Goal: Information Seeking & Learning: Check status

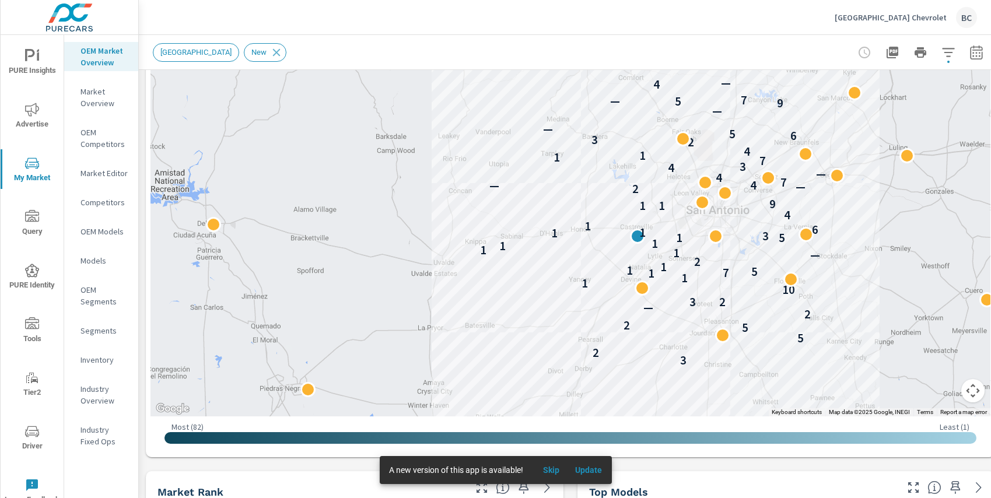
scroll to position [162, 0]
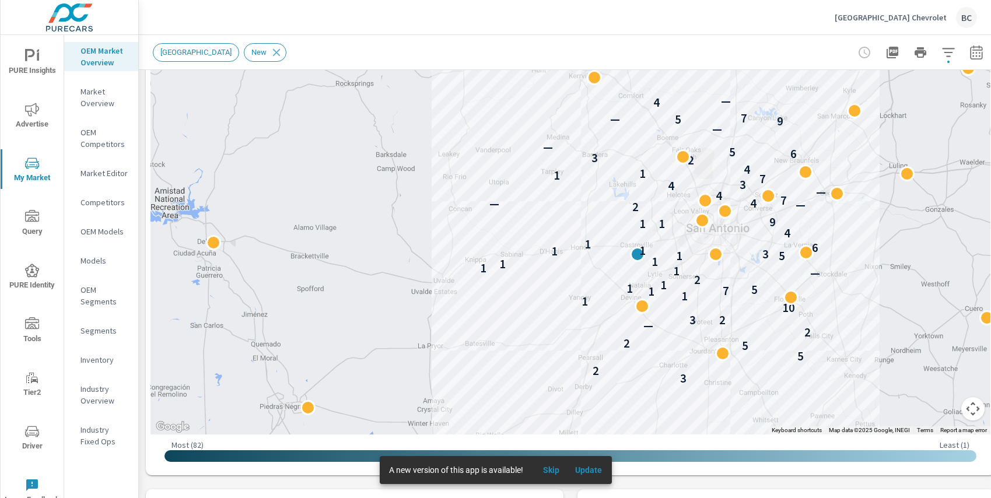
click at [948, 59] on button "button" at bounding box center [948, 52] width 23 height 23
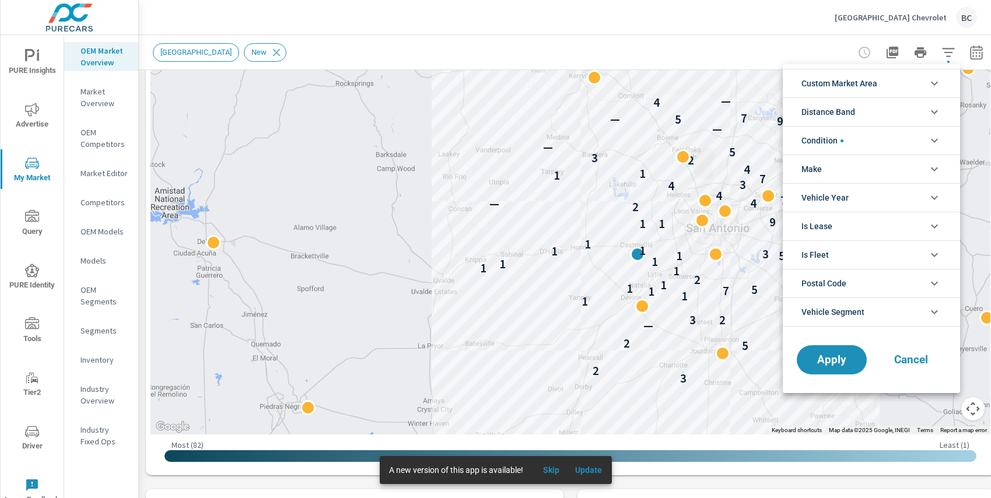
click at [891, 145] on li "Condition" at bounding box center [871, 140] width 177 height 29
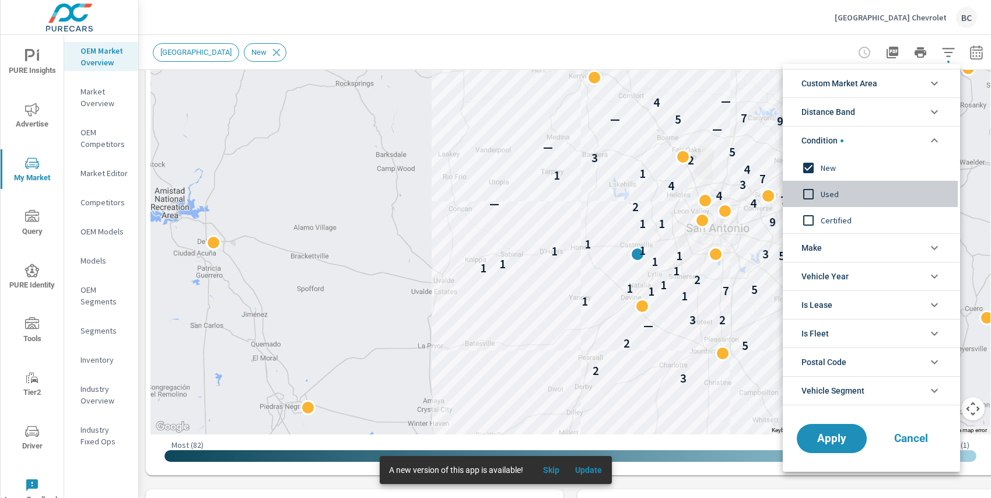
click at [810, 195] on input "filter options" at bounding box center [808, 194] width 24 height 24
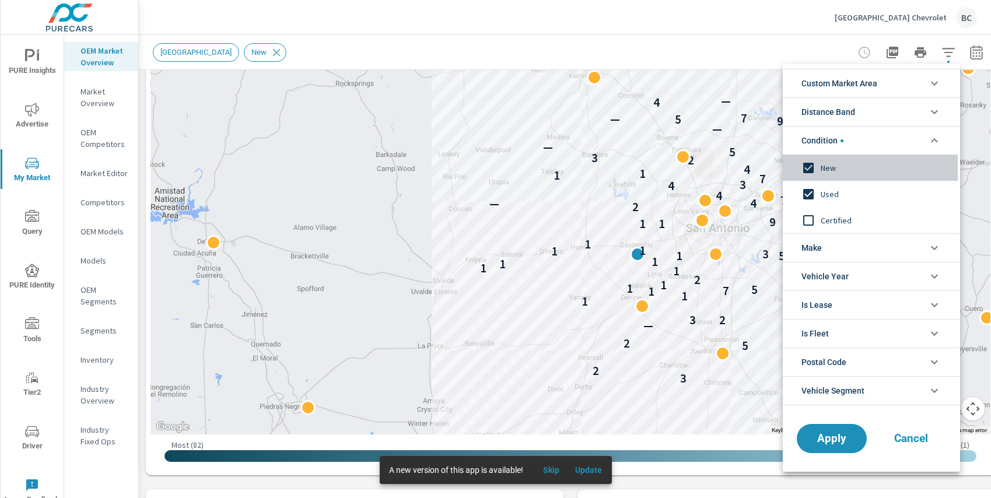
click at [808, 169] on input "filter options" at bounding box center [808, 168] width 24 height 24
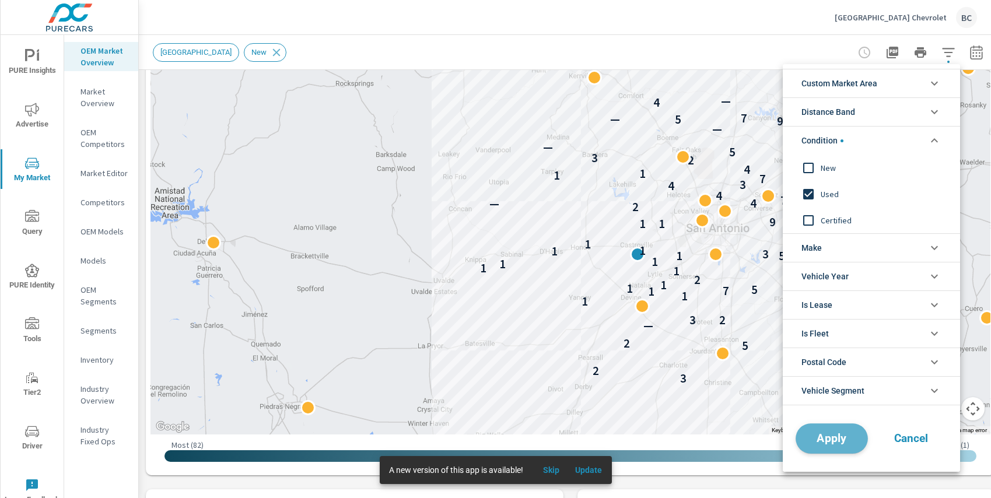
click at [827, 430] on button "Apply" at bounding box center [832, 438] width 72 height 30
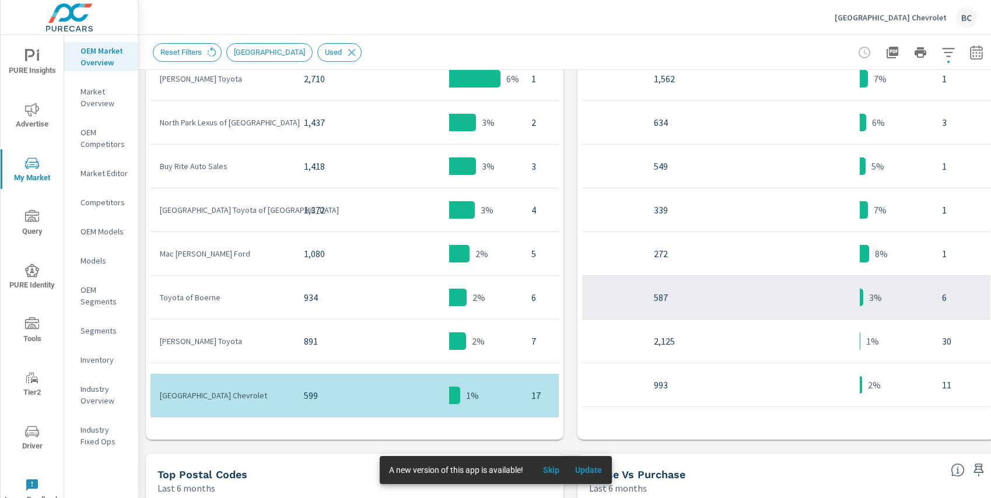
scroll to position [444, 0]
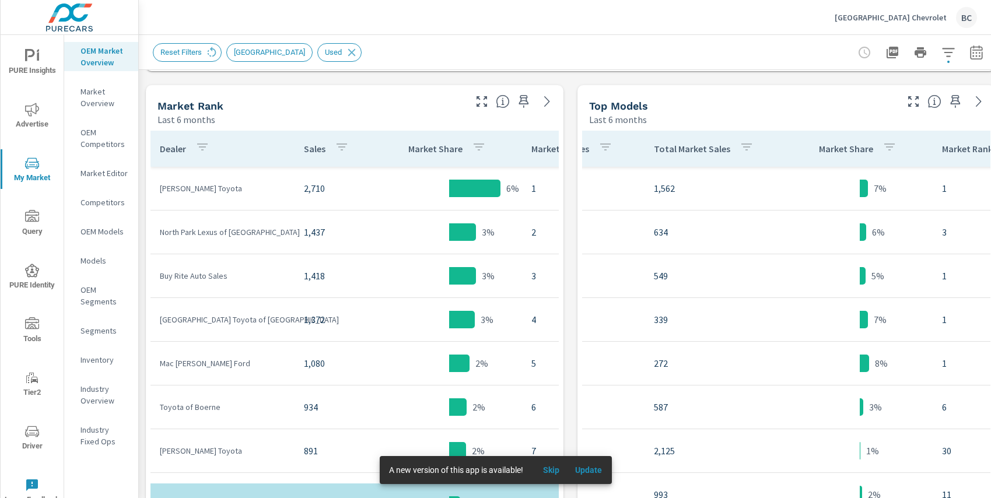
scroll to position [569, 0]
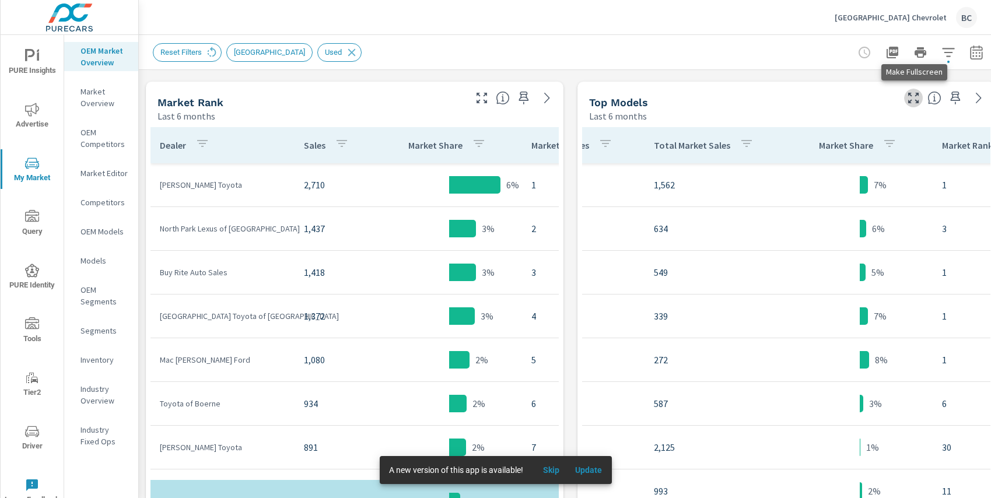
click at [912, 101] on icon "button" at bounding box center [913, 98] width 14 height 14
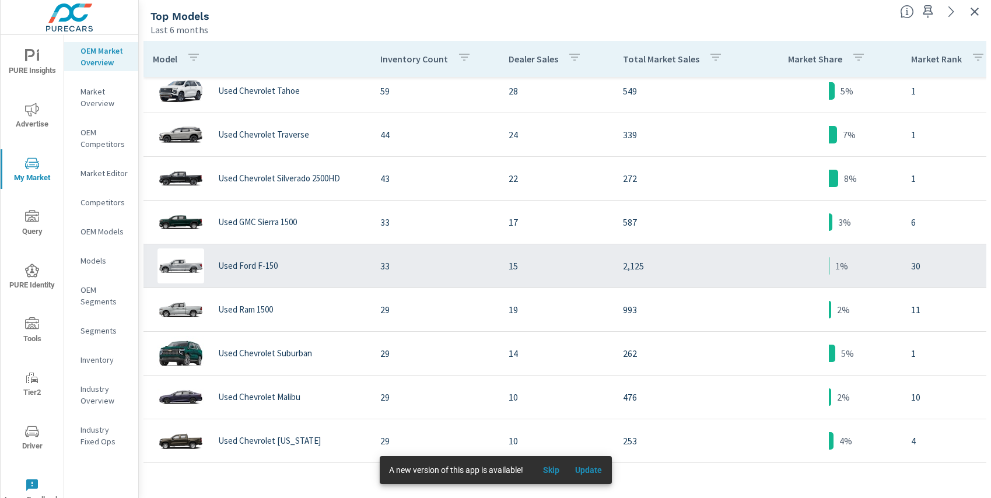
scroll to position [181, 0]
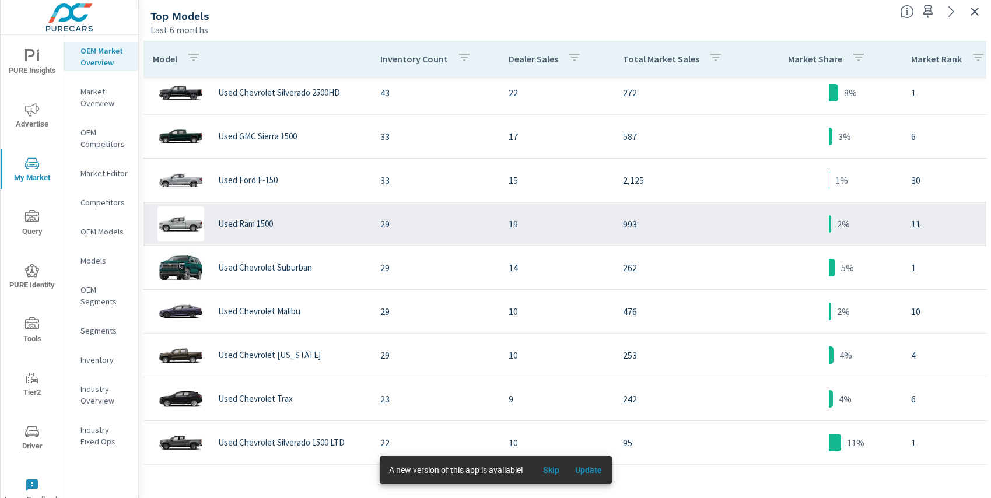
scroll to position [17, 0]
